Goal: Find specific page/section: Find specific page/section

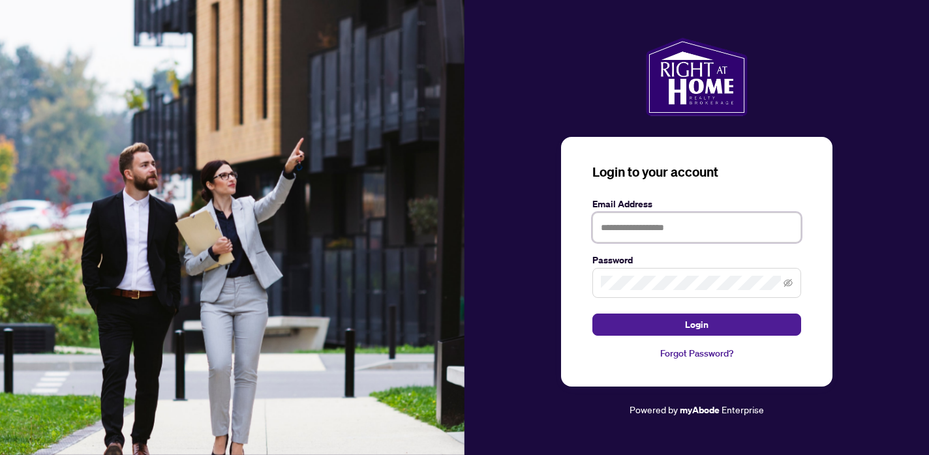
type input "**********"
click at [697, 325] on button "Login" at bounding box center [696, 325] width 209 height 22
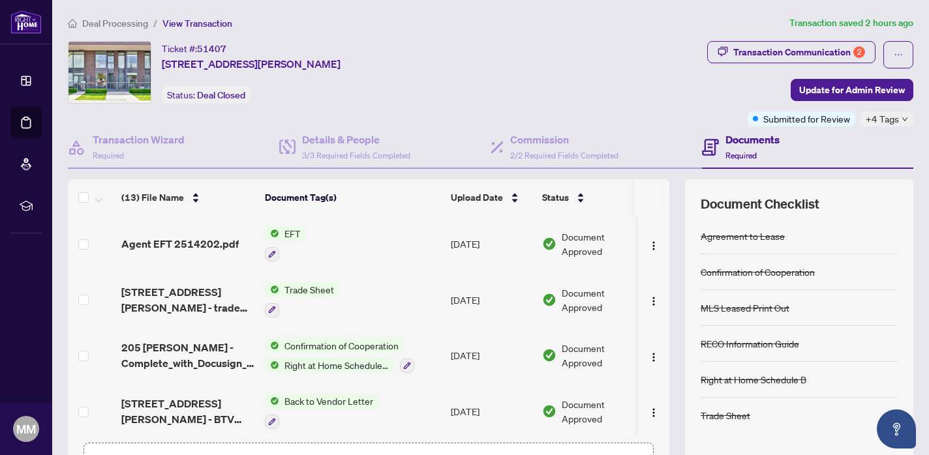
click at [297, 232] on span "EFT" at bounding box center [292, 233] width 27 height 14
click at [271, 253] on icon "button" at bounding box center [272, 255] width 8 height 8
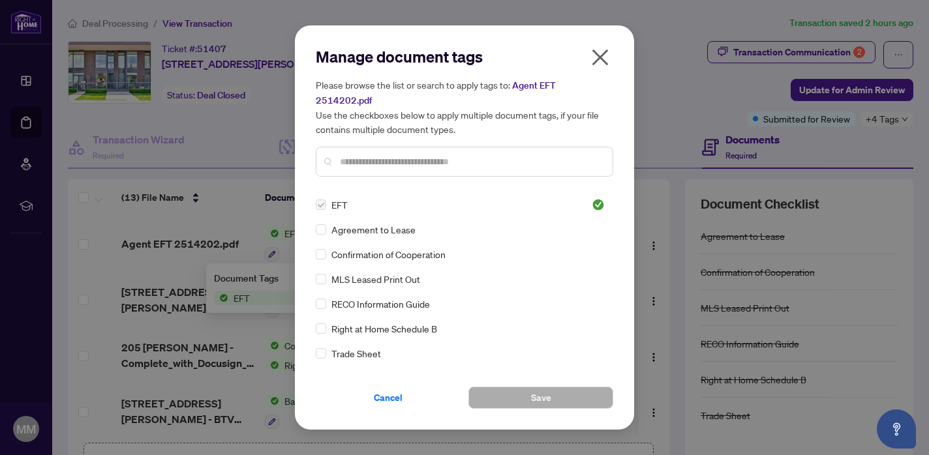
click at [602, 68] on icon "close" at bounding box center [600, 57] width 21 height 21
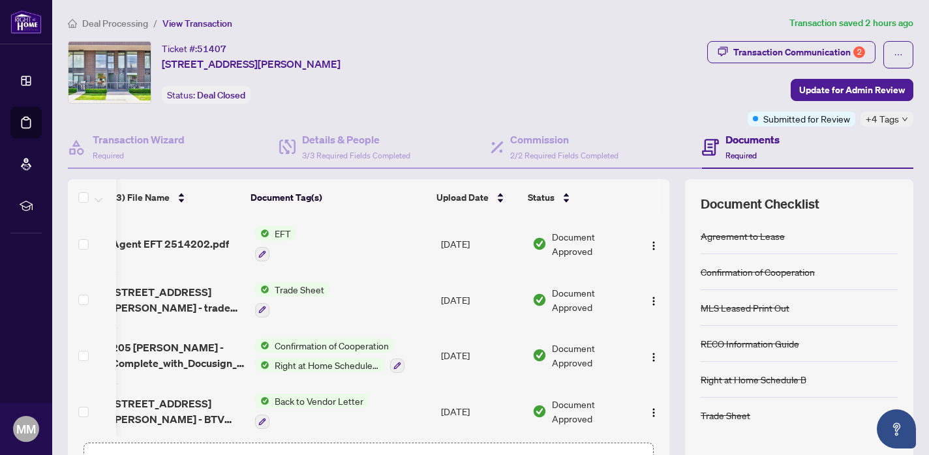
scroll to position [0, 14]
click at [650, 245] on img "button" at bounding box center [654, 246] width 10 height 10
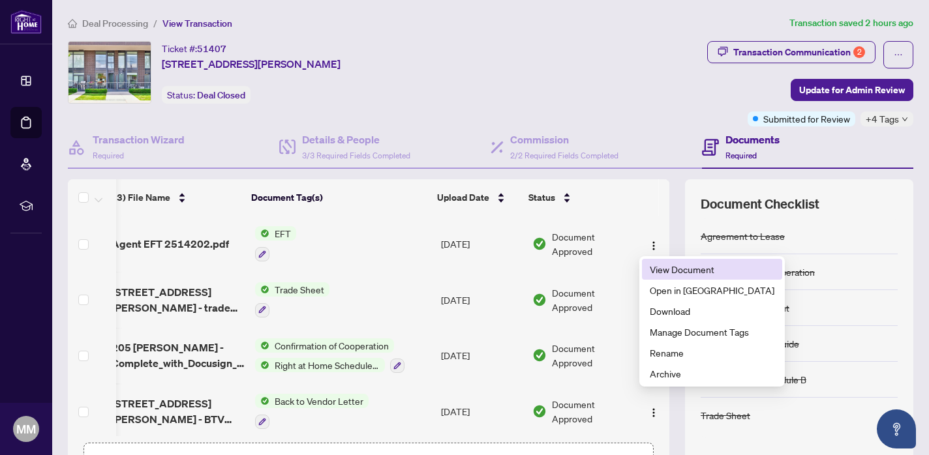
click at [663, 269] on span "View Document" at bounding box center [712, 269] width 125 height 14
